Goal: Task Accomplishment & Management: Use online tool/utility

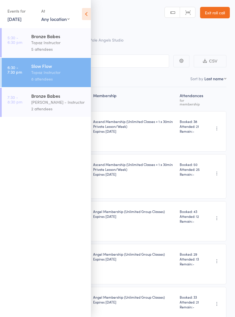
click at [65, 103] on div "[PERSON_NAME] - Instructor" at bounding box center [58, 102] width 55 height 7
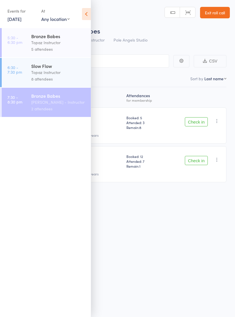
click at [89, 9] on icon at bounding box center [86, 14] width 9 height 12
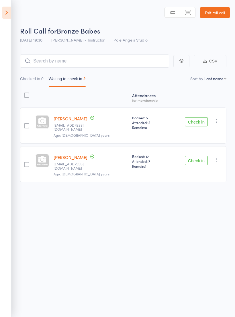
click at [201, 121] on button "Check in" at bounding box center [196, 121] width 23 height 9
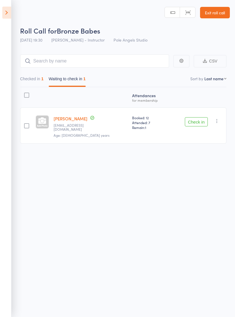
click at [5, 14] on icon at bounding box center [6, 13] width 9 height 12
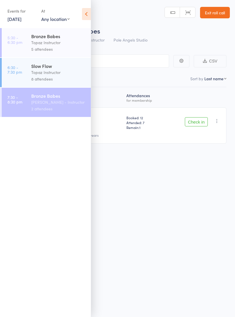
click at [46, 76] on div "Topaz Instructor" at bounding box center [58, 72] width 55 height 7
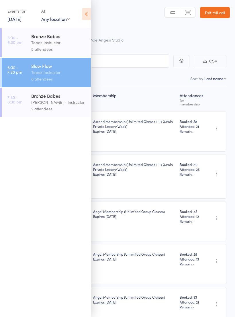
click at [86, 12] on icon at bounding box center [86, 14] width 9 height 12
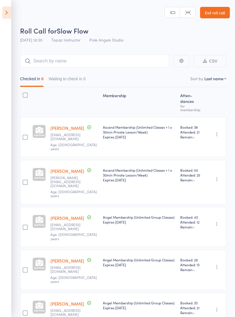
click at [4, 14] on icon at bounding box center [6, 13] width 9 height 12
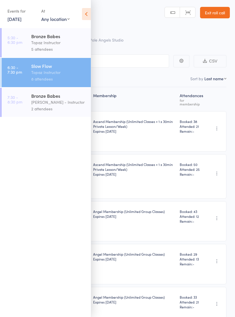
click at [43, 105] on div "[PERSON_NAME] - Instructor" at bounding box center [58, 102] width 55 height 7
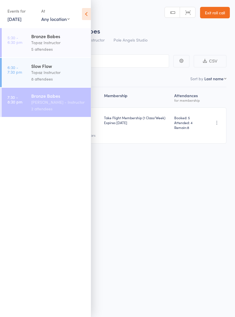
click at [84, 7] on div "Events for [DATE] [DATE] [DATE] Sun Mon Tue Wed Thu Fri Sat 36 31 01 02 03 04 0…" at bounding box center [45, 14] width 91 height 29
click at [88, 14] on icon at bounding box center [86, 14] width 9 height 12
